Goal: Task Accomplishment & Management: Manage account settings

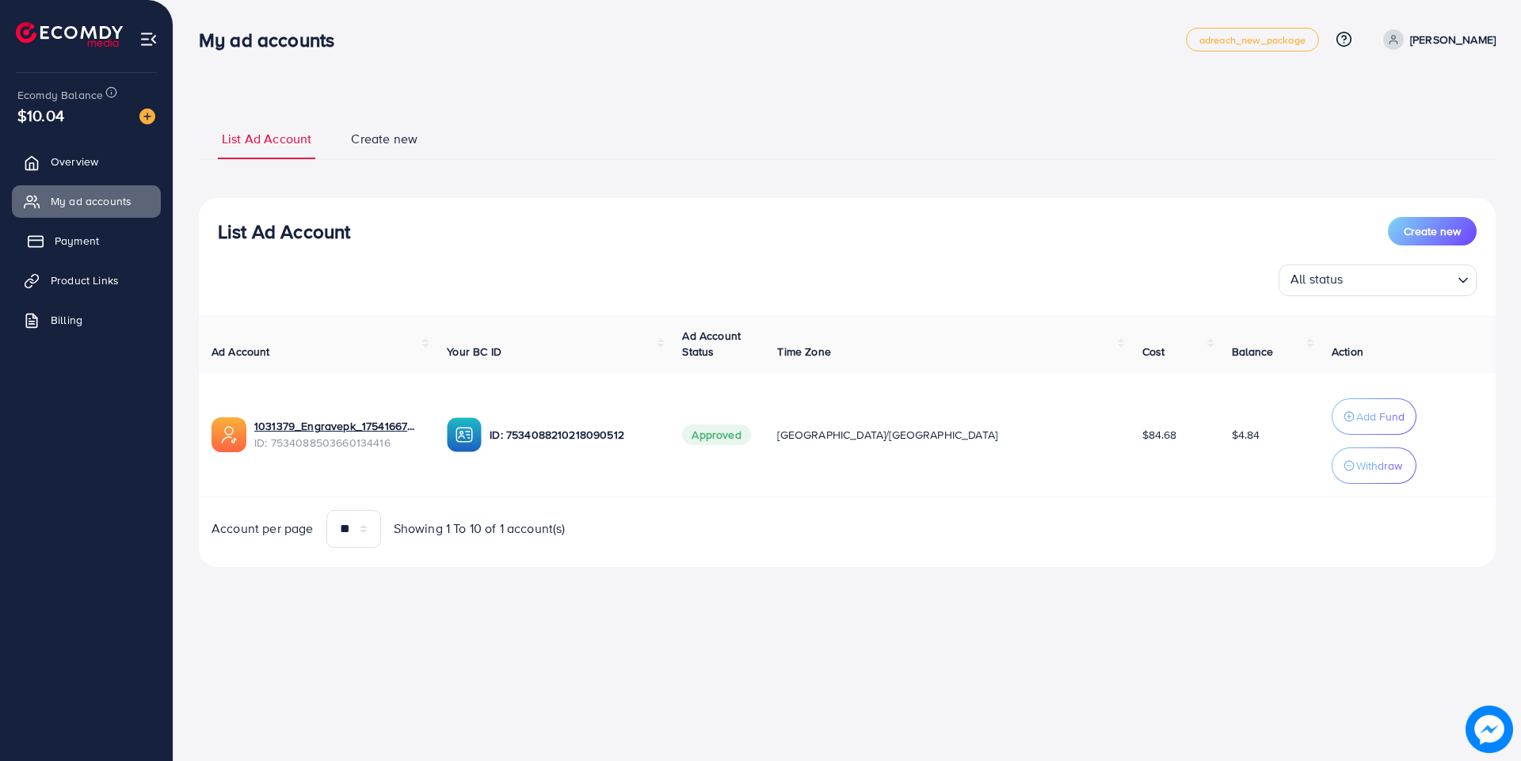
click at [120, 242] on link "Payment" at bounding box center [86, 241] width 149 height 32
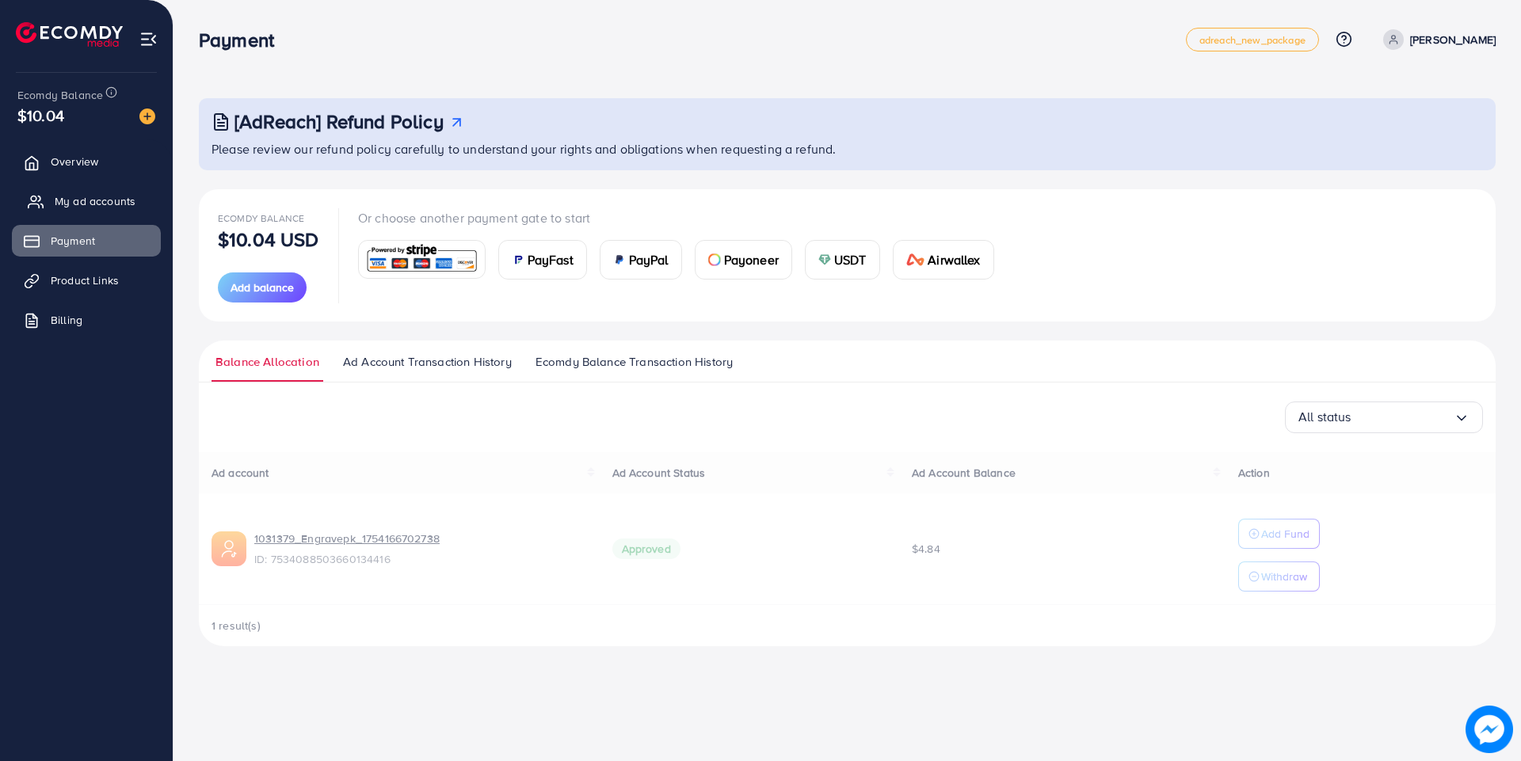
click at [121, 200] on span "My ad accounts" at bounding box center [95, 201] width 81 height 16
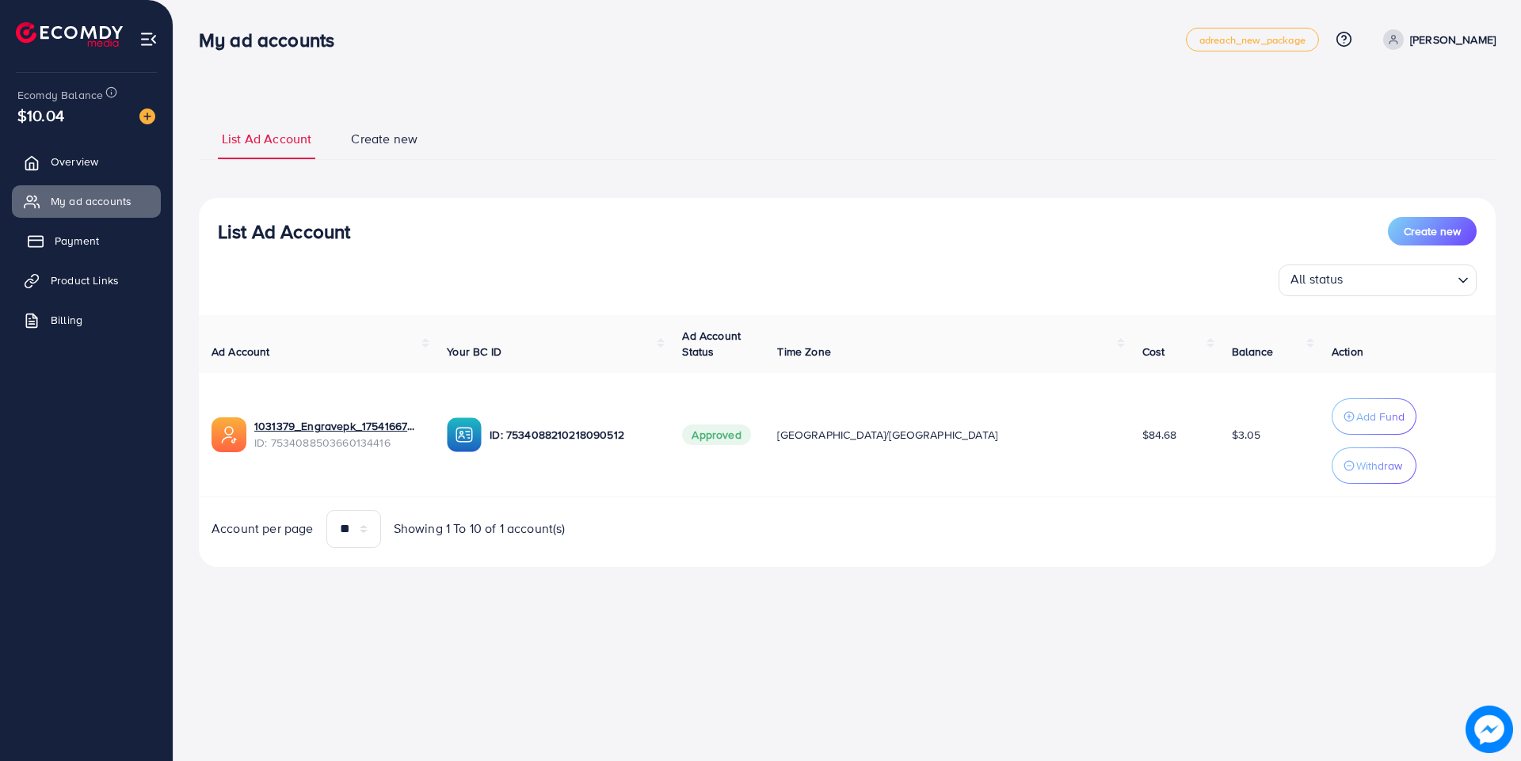
click at [36, 253] on link "Payment" at bounding box center [86, 241] width 149 height 32
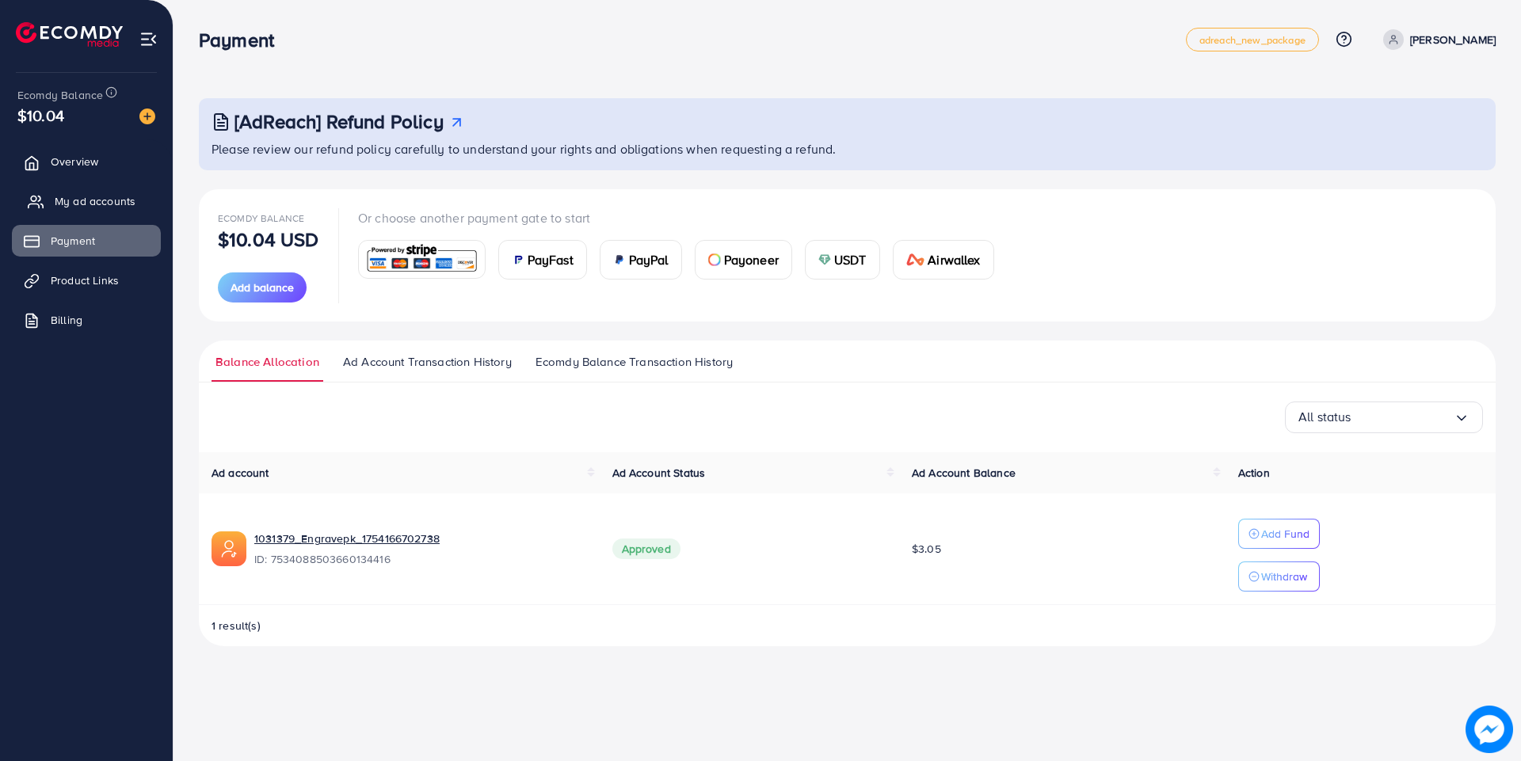
click at [32, 208] on icon at bounding box center [36, 202] width 16 height 16
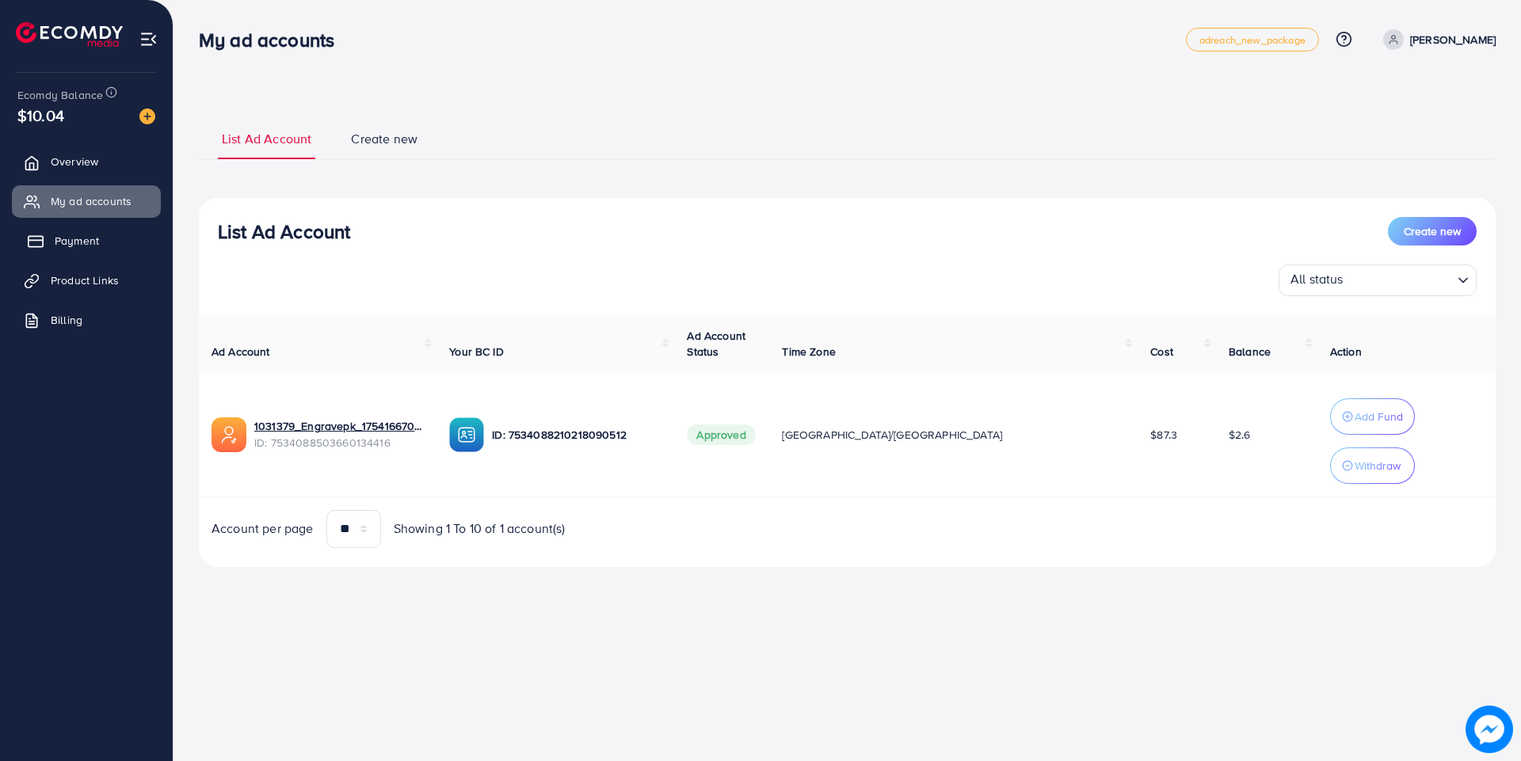
click at [50, 247] on link "Payment" at bounding box center [86, 241] width 149 height 32
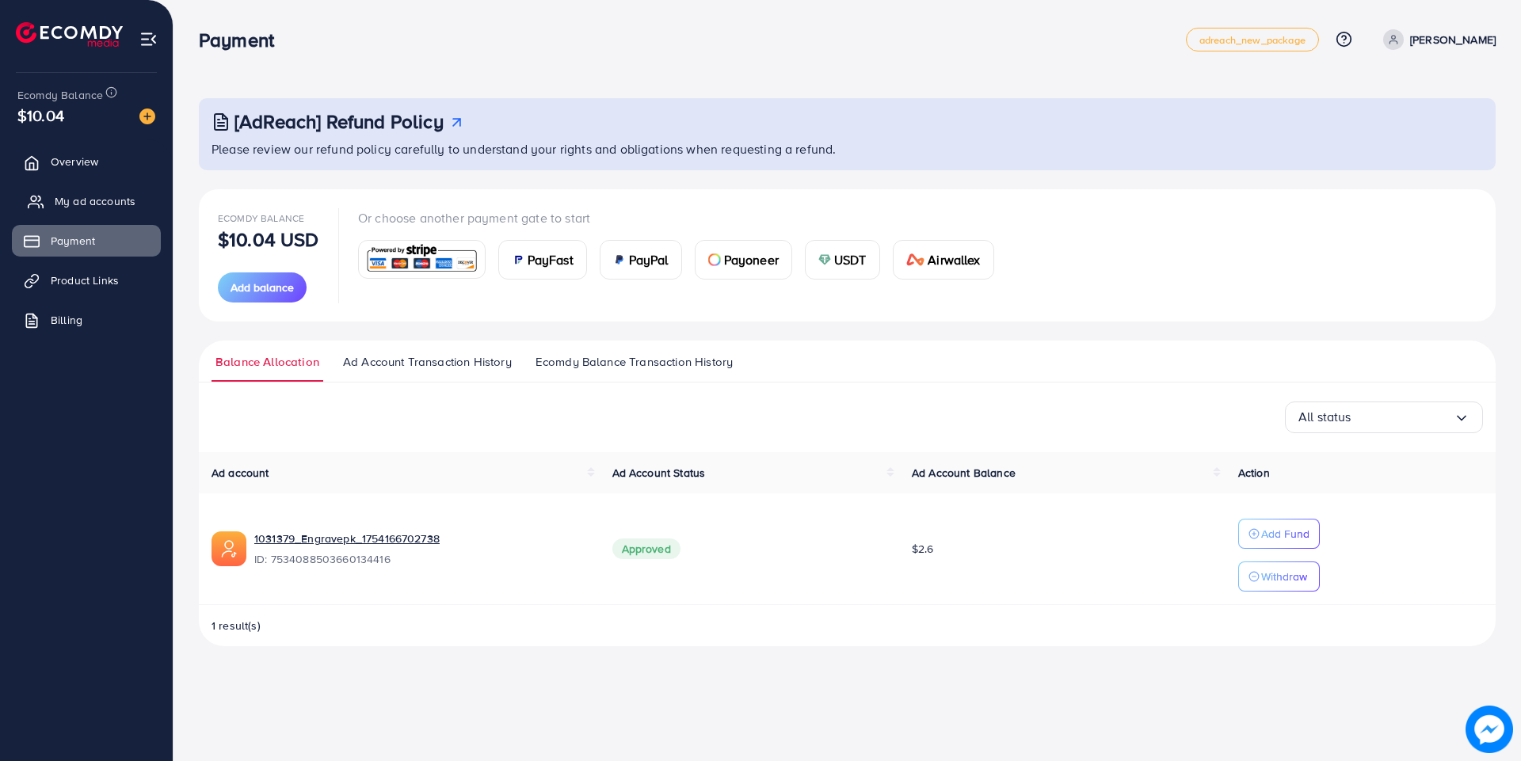
click at [105, 208] on span "My ad accounts" at bounding box center [95, 201] width 81 height 16
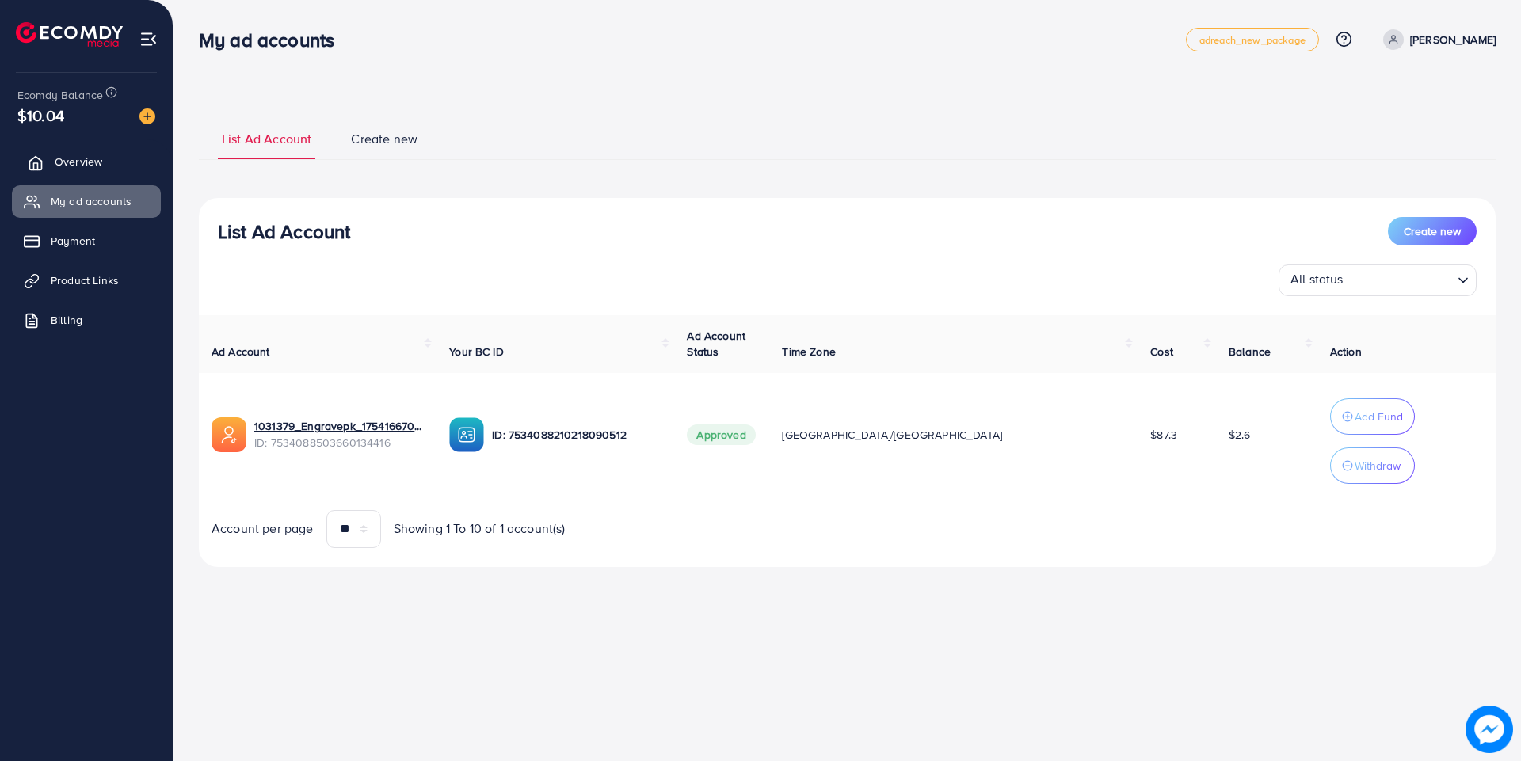
click at [90, 160] on span "Overview" at bounding box center [79, 162] width 48 height 16
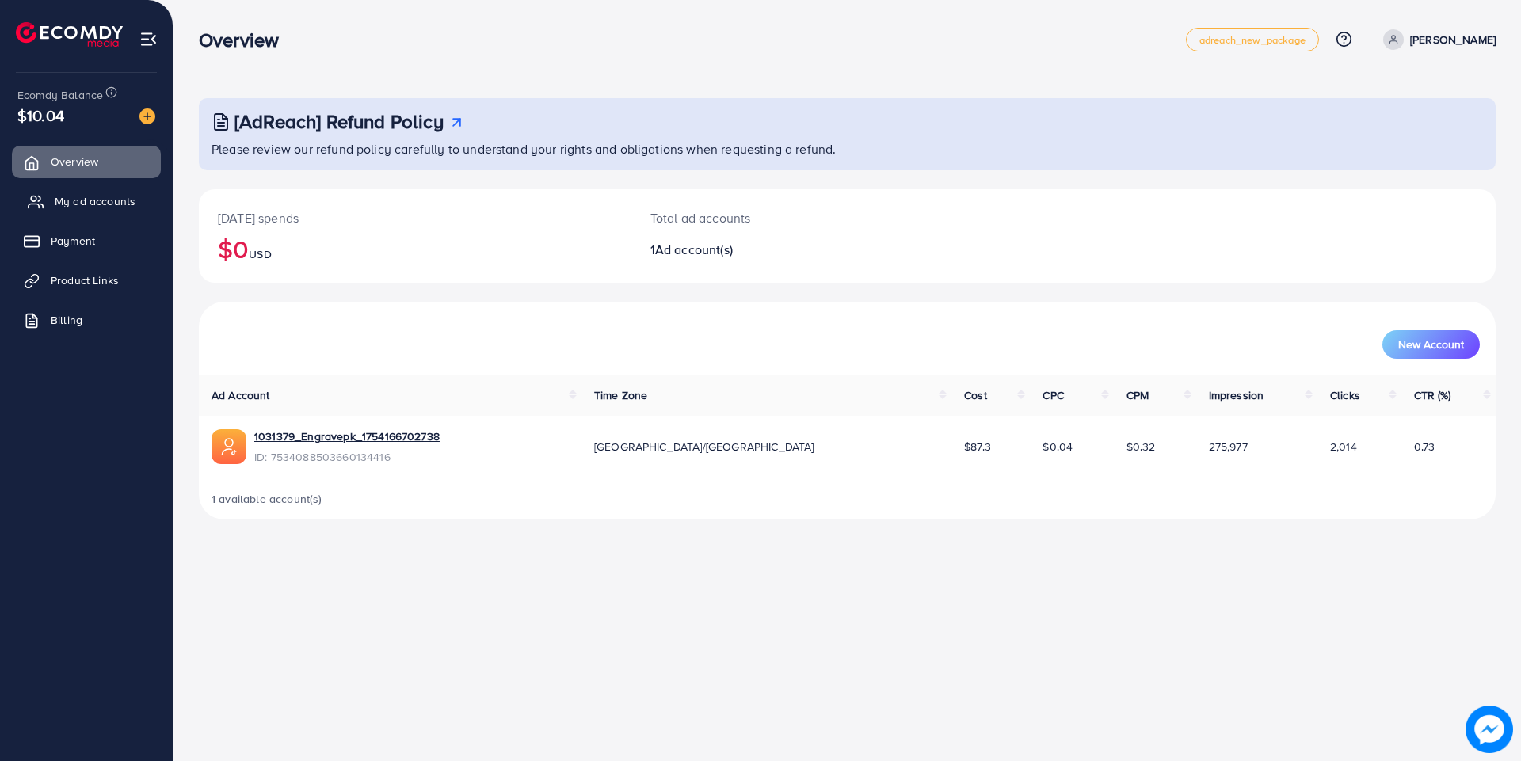
click at [88, 193] on span "My ad accounts" at bounding box center [95, 201] width 81 height 16
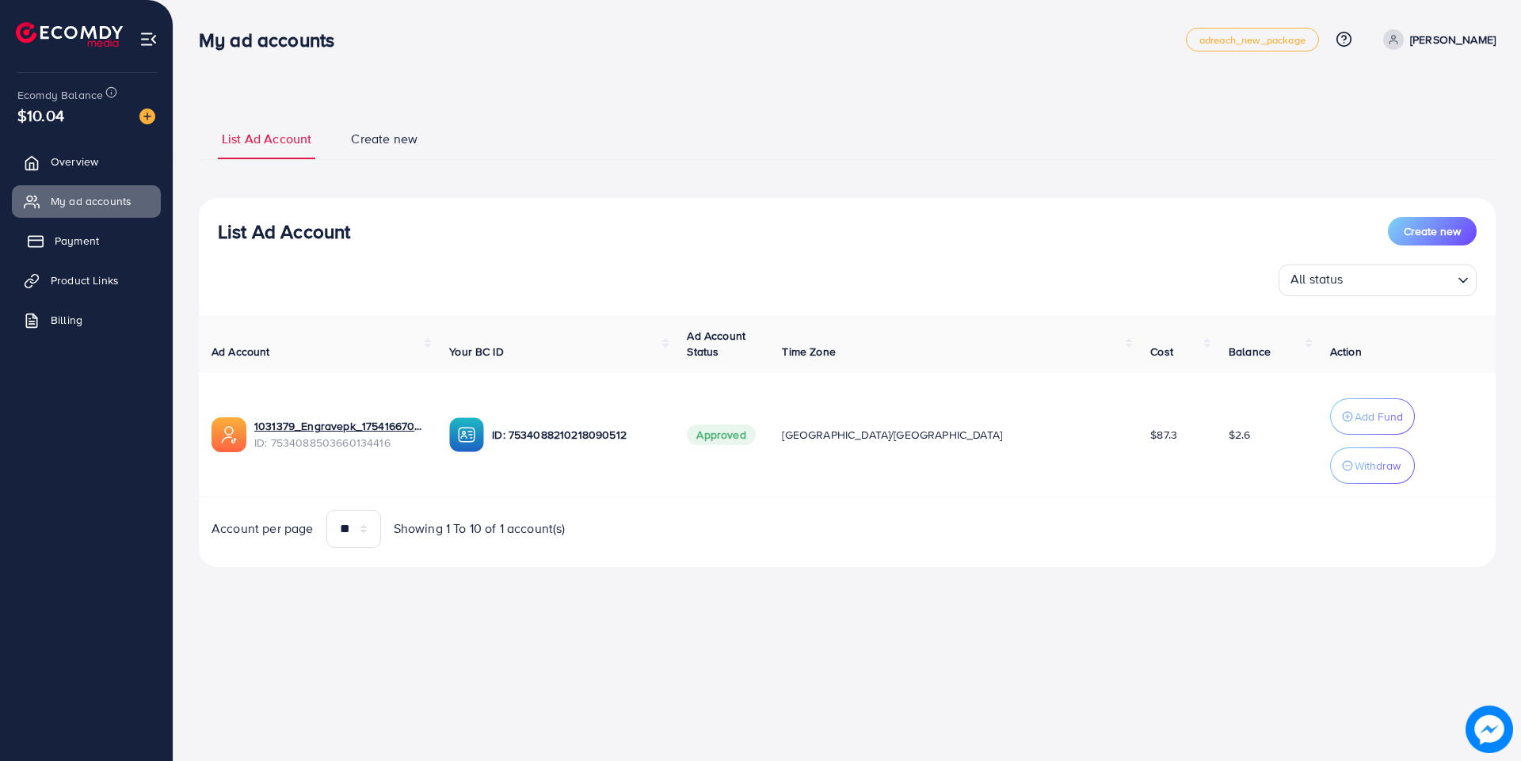
click at [83, 237] on span "Payment" at bounding box center [77, 241] width 44 height 16
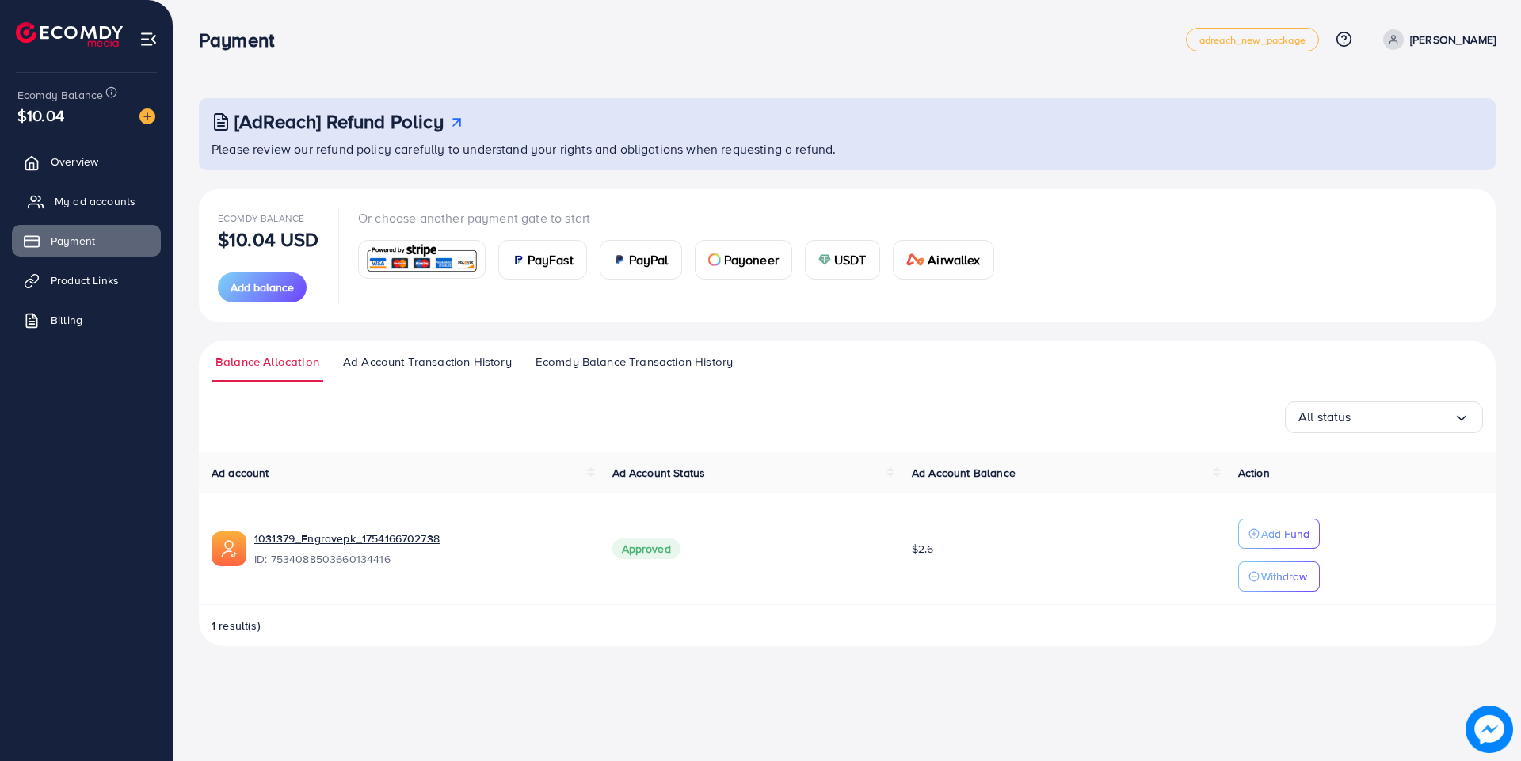
click at [82, 211] on link "My ad accounts" at bounding box center [86, 201] width 149 height 32
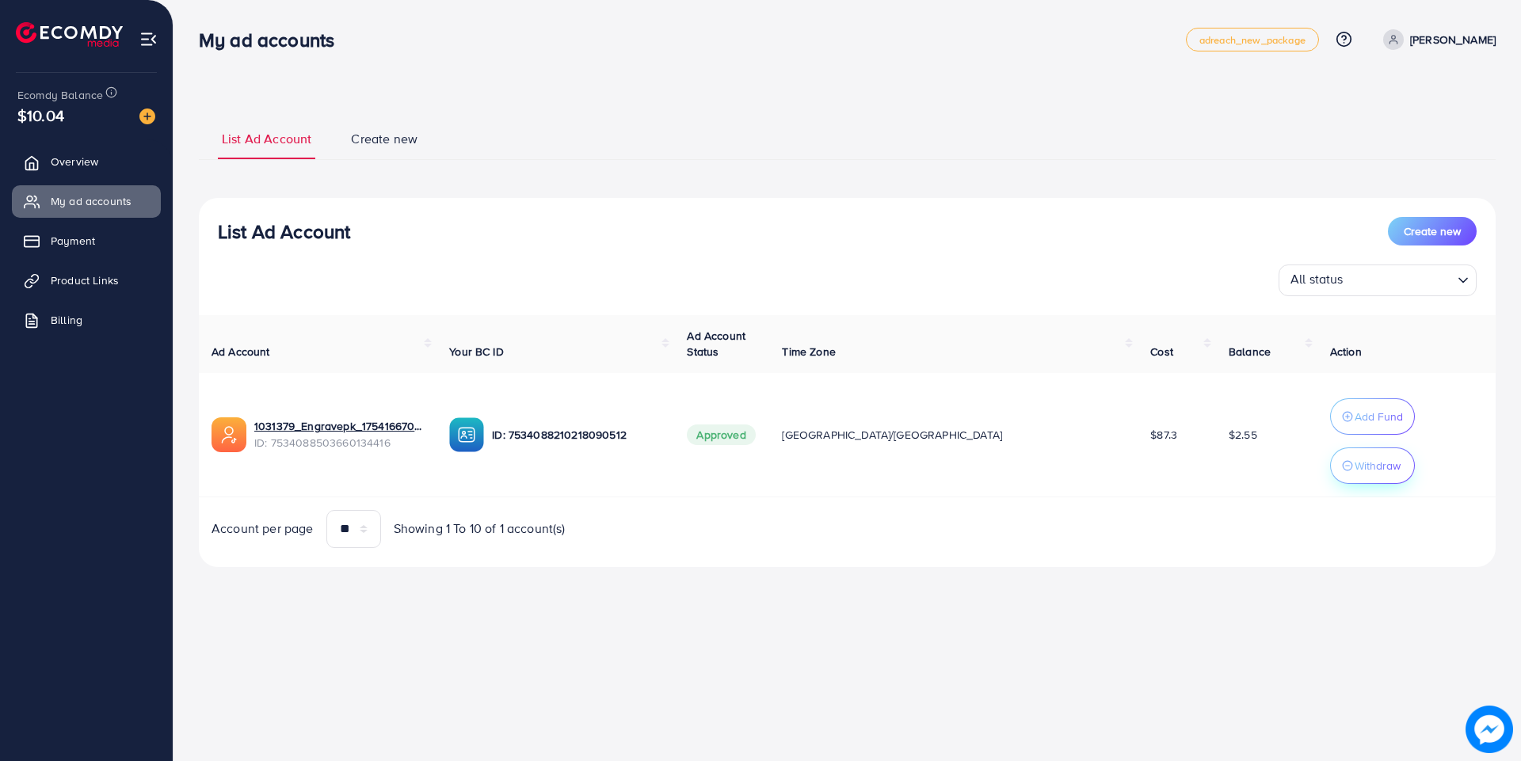
click at [1355, 474] on p "Withdraw" at bounding box center [1378, 465] width 46 height 19
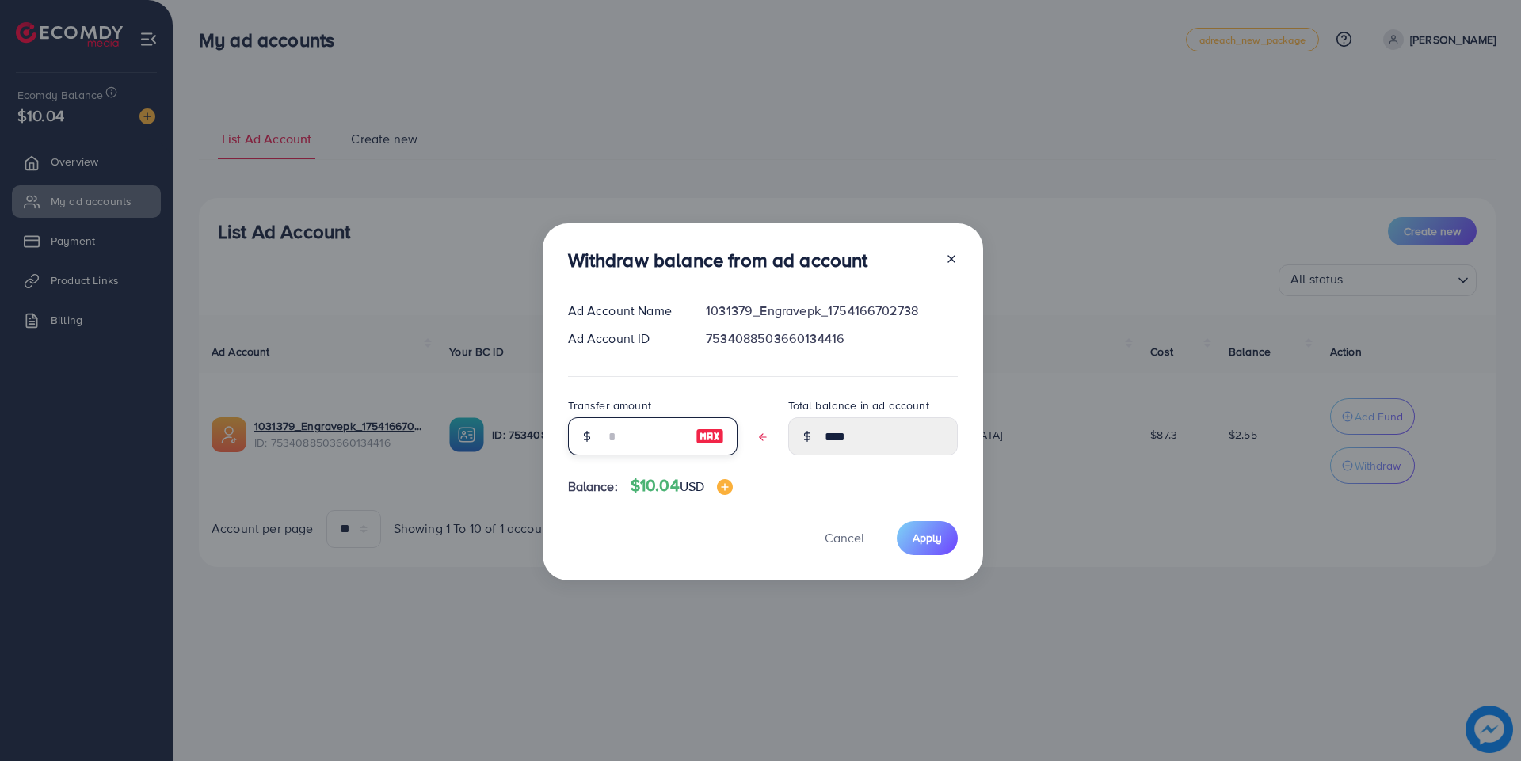
click at [633, 444] on input "text" at bounding box center [644, 437] width 79 height 38
type input "*"
type input "****"
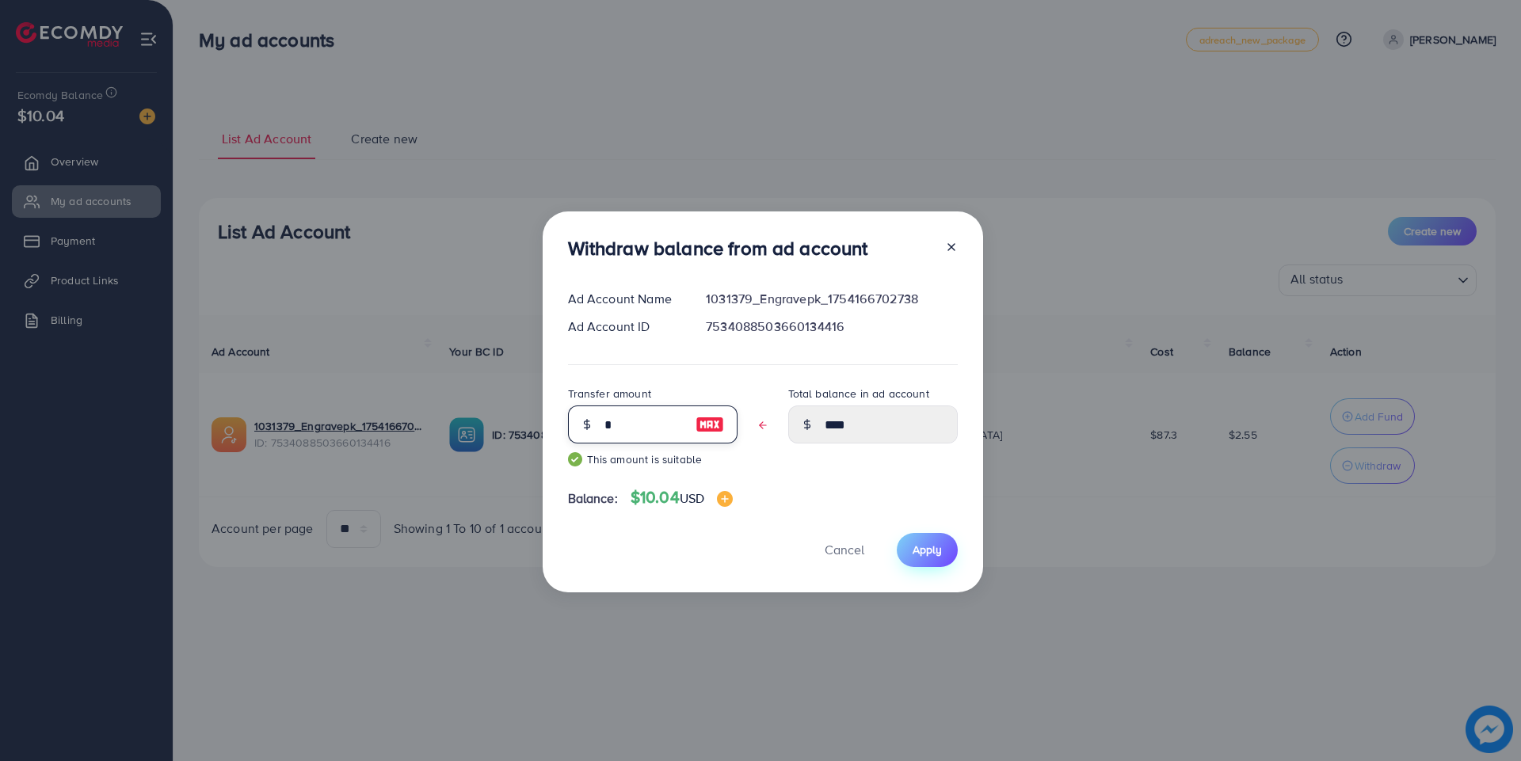
type input "*"
click at [920, 544] on span "Apply" at bounding box center [927, 550] width 29 height 16
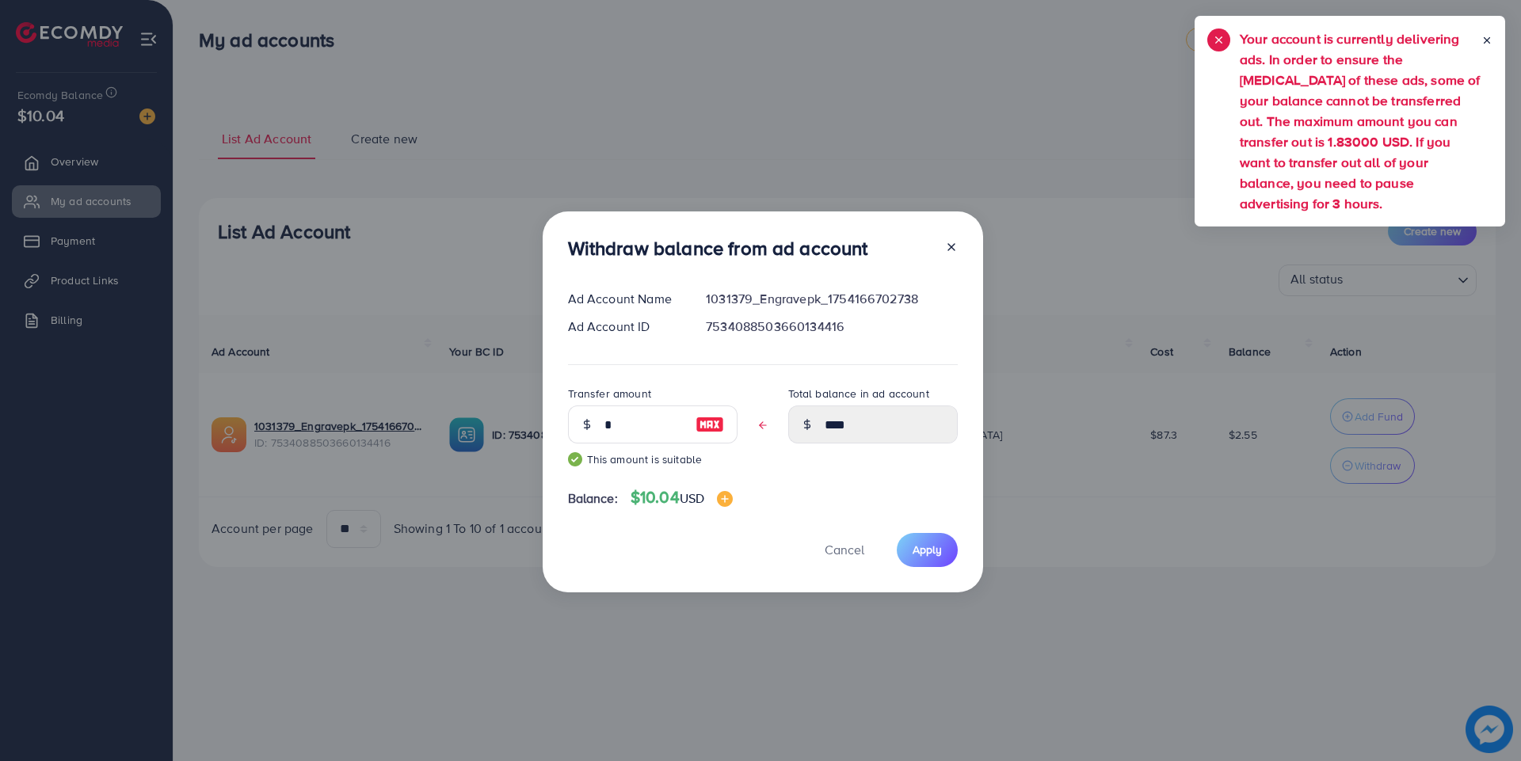
click at [955, 247] on icon at bounding box center [951, 247] width 13 height 13
type input "****"
